Goal: Transaction & Acquisition: Purchase product/service

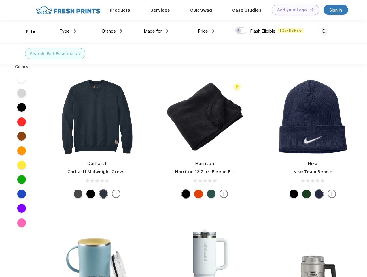
scroll to position [0, 0]
click at [294, 10] on link "Add your Logo Design Tool" at bounding box center [296, 10] width 48 height 10
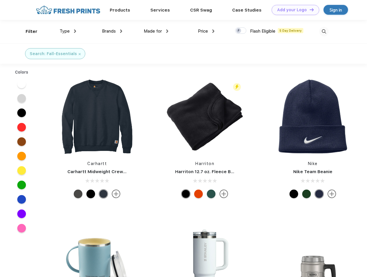
click at [0, 0] on div "Design Tool" at bounding box center [0, 0] width 0 height 0
click at [309, 10] on link "Add your Logo Design Tool" at bounding box center [296, 10] width 48 height 10
click at [28, 31] on div "Filter" at bounding box center [32, 31] width 12 height 7
click at [68, 31] on span "Type" at bounding box center [65, 31] width 10 height 5
click at [112, 31] on span "Brands" at bounding box center [109, 31] width 14 height 5
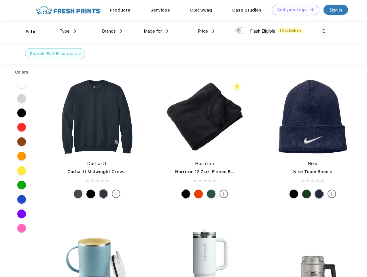
click at [156, 31] on span "Made for" at bounding box center [153, 31] width 18 height 5
click at [206, 31] on span "Price" at bounding box center [203, 31] width 10 height 5
click at [241, 31] on div at bounding box center [240, 30] width 11 height 6
click at [239, 31] on input "checkbox" at bounding box center [237, 29] width 4 height 4
click at [324, 31] on img at bounding box center [325, 32] width 10 height 10
